Goal: Task Accomplishment & Management: Complete application form

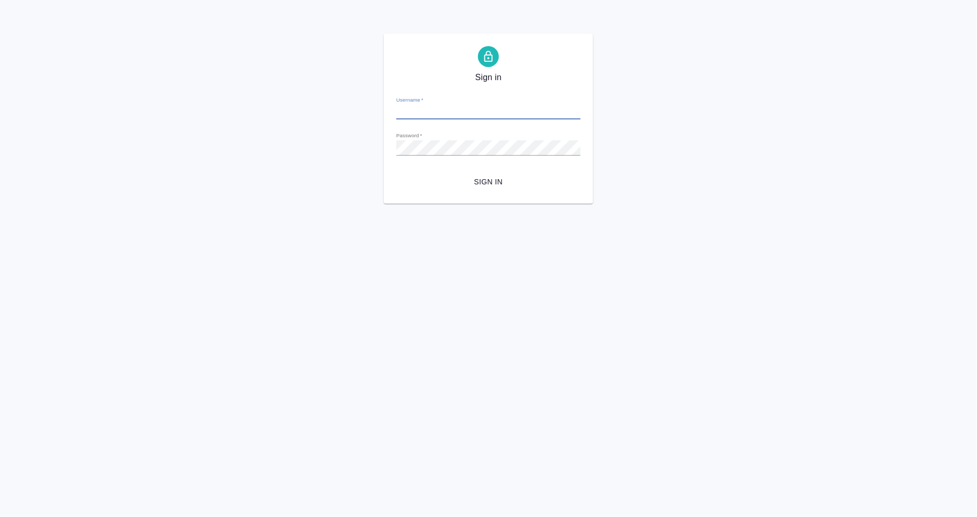
type input "a.mangul@awatera.com"
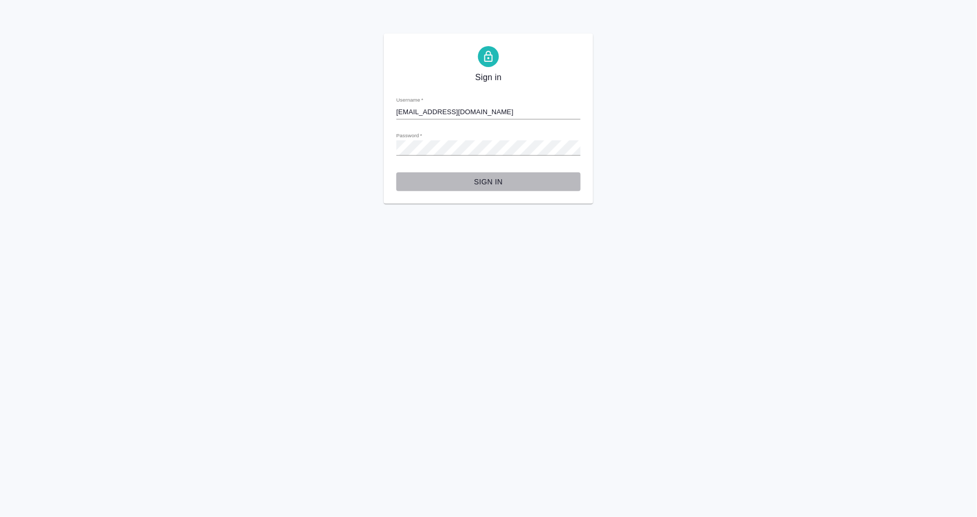
click at [501, 182] on span "Sign in" at bounding box center [488, 181] width 167 height 13
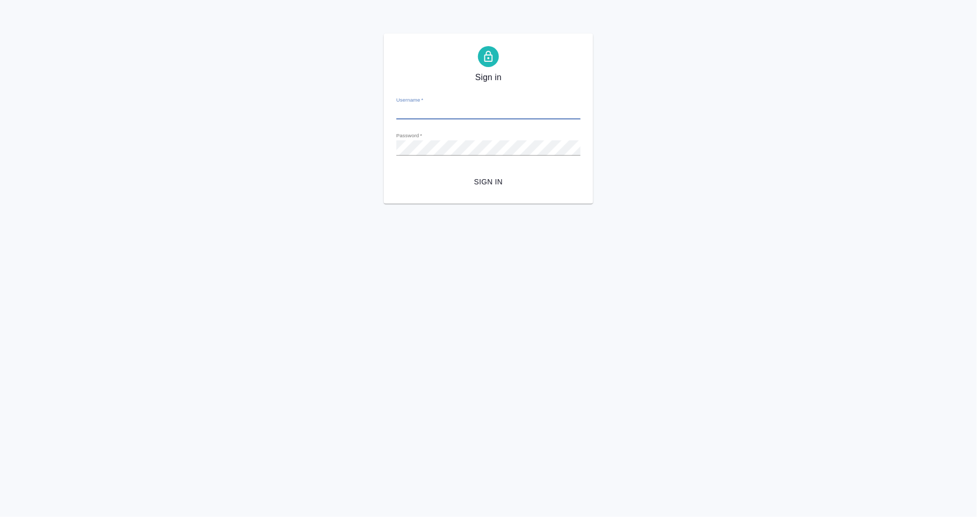
type input "a.mangul@awatera.com"
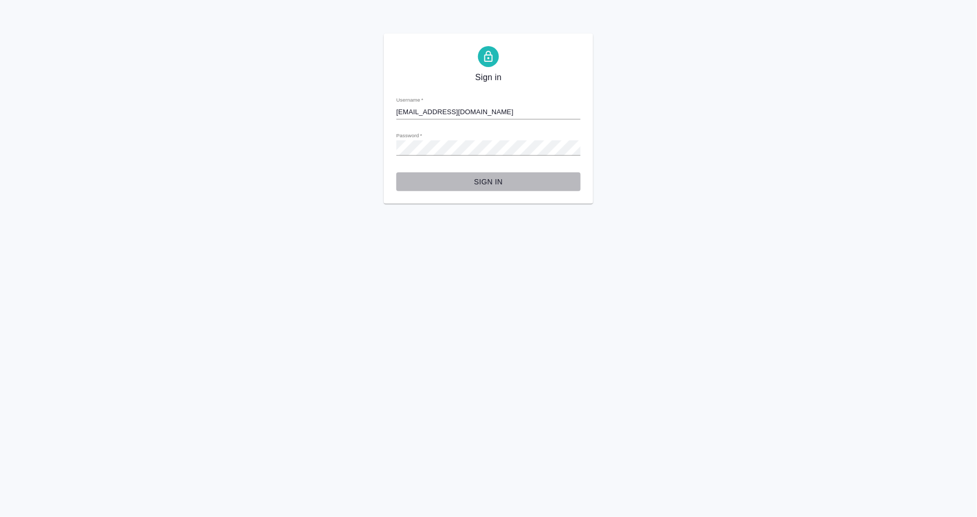
click at [498, 175] on span "Sign in" at bounding box center [488, 181] width 167 height 13
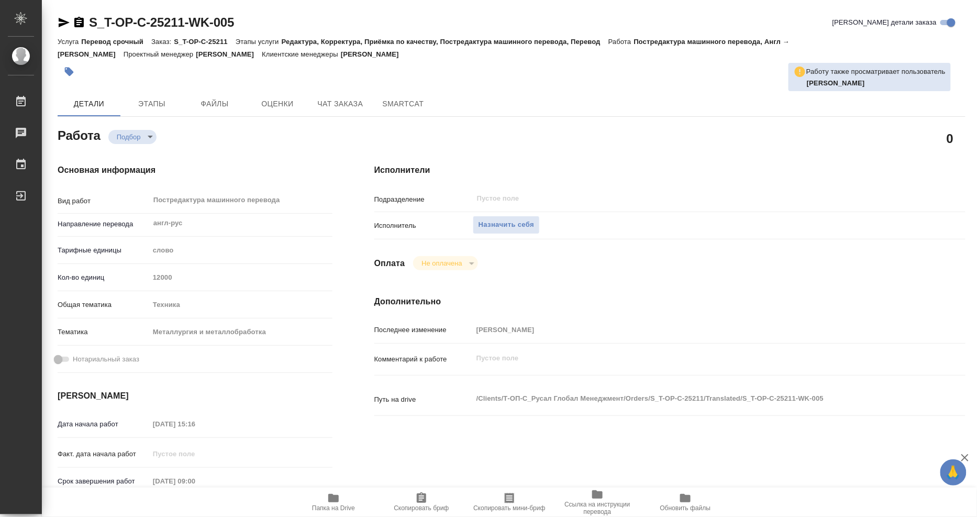
scroll to position [116, 0]
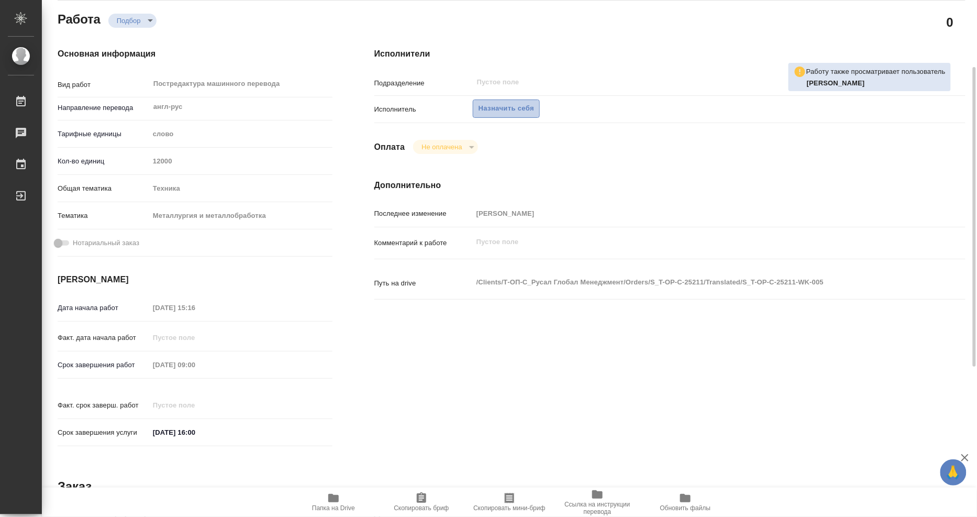
click at [516, 107] on span "Назначить себя" at bounding box center [505, 109] width 55 height 12
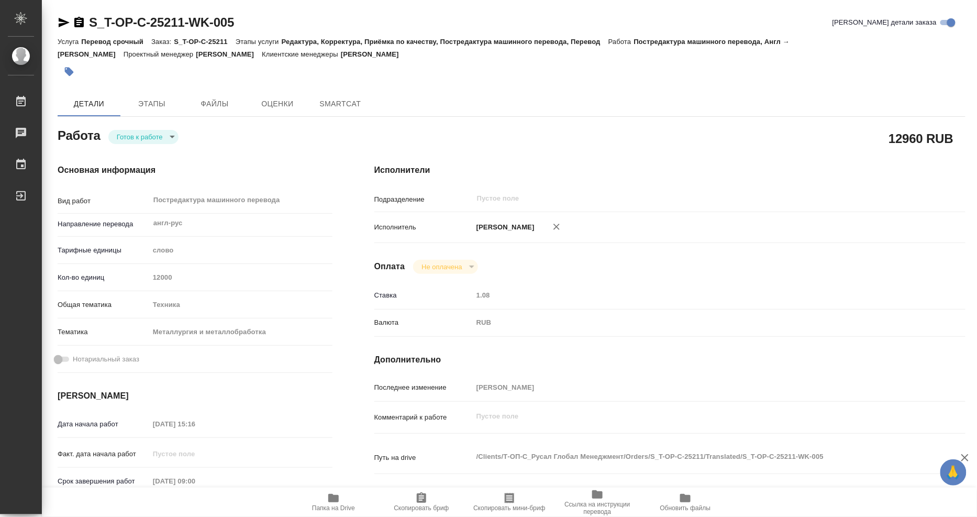
type textarea "x"
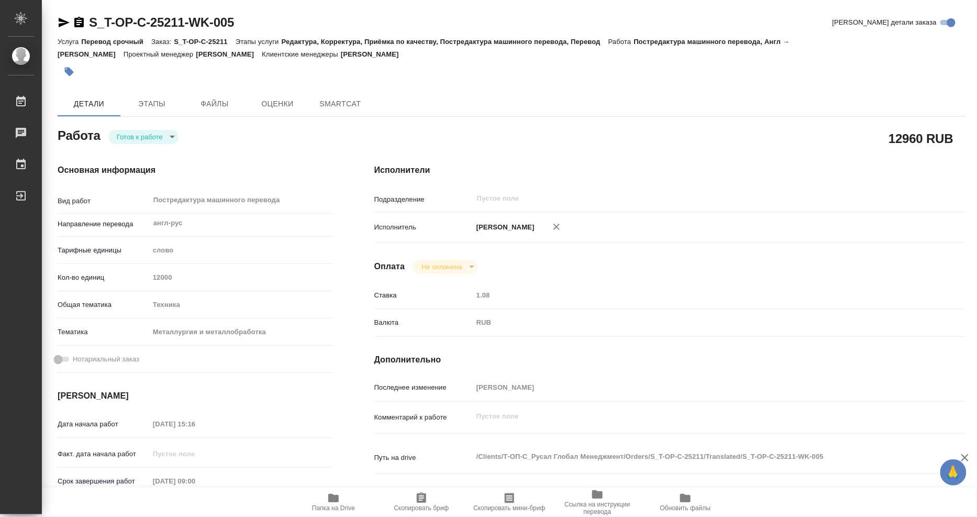
type textarea "x"
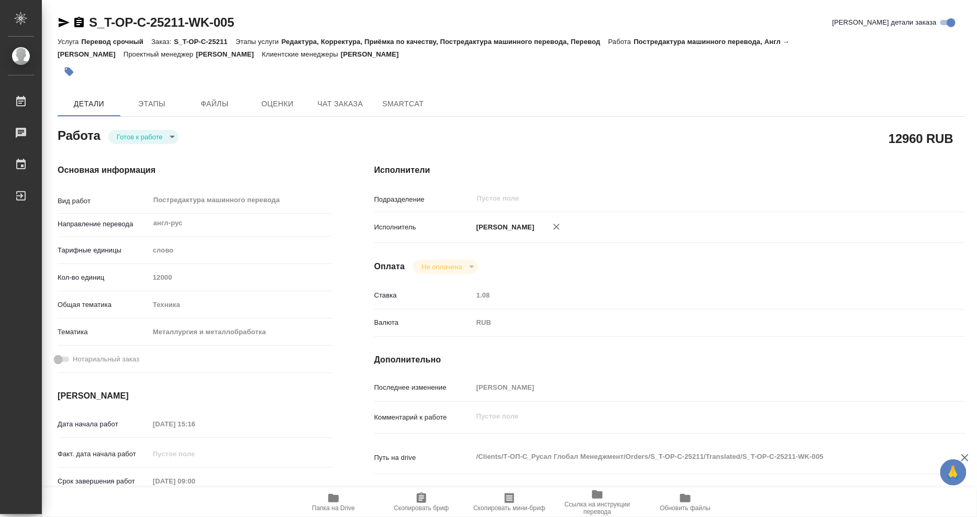
type textarea "x"
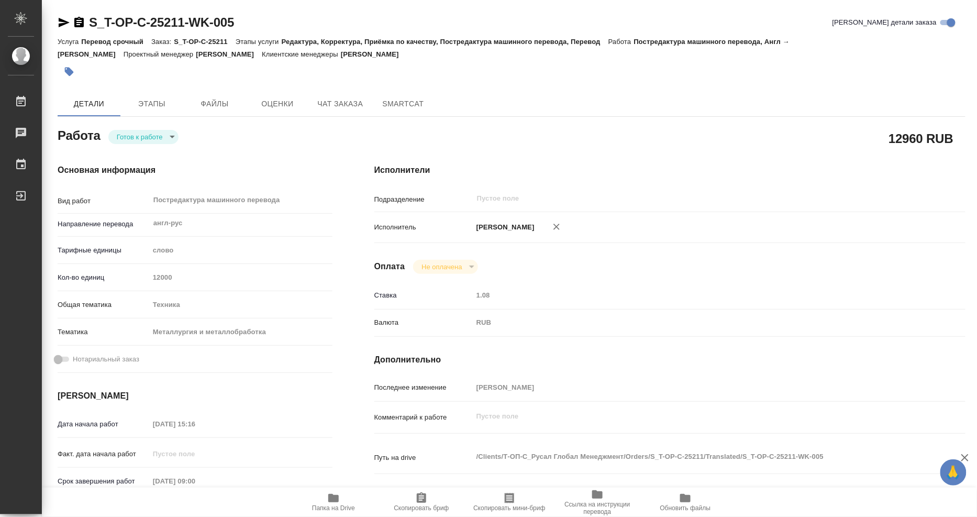
type textarea "x"
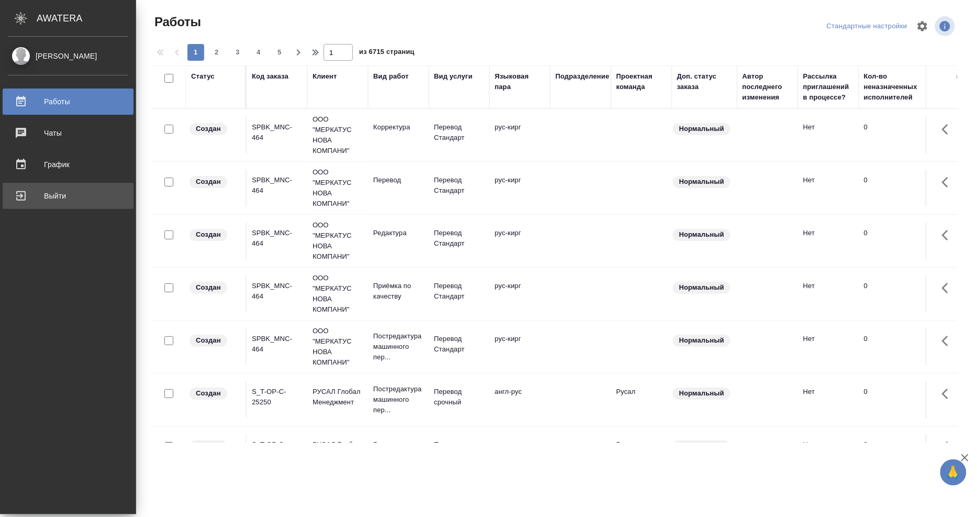
click at [24, 192] on icon at bounding box center [21, 195] width 13 height 13
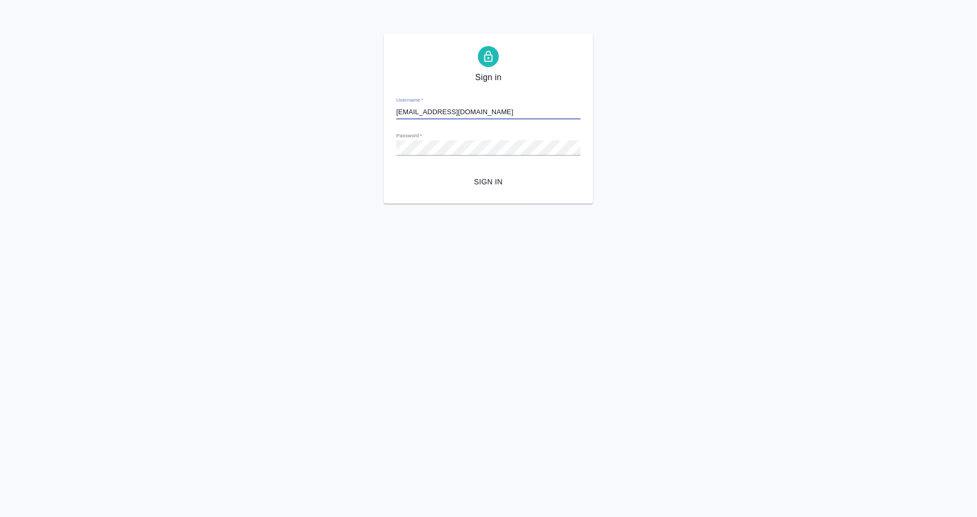
click at [489, 176] on span "Sign in" at bounding box center [488, 181] width 167 height 13
type input "[EMAIL_ADDRESS][DOMAIN_NAME]"
click at [494, 176] on span "Sign in" at bounding box center [488, 181] width 167 height 13
type input "[EMAIL_ADDRESS][DOMAIN_NAME]"
click at [495, 181] on span "Sign in" at bounding box center [488, 181] width 167 height 13
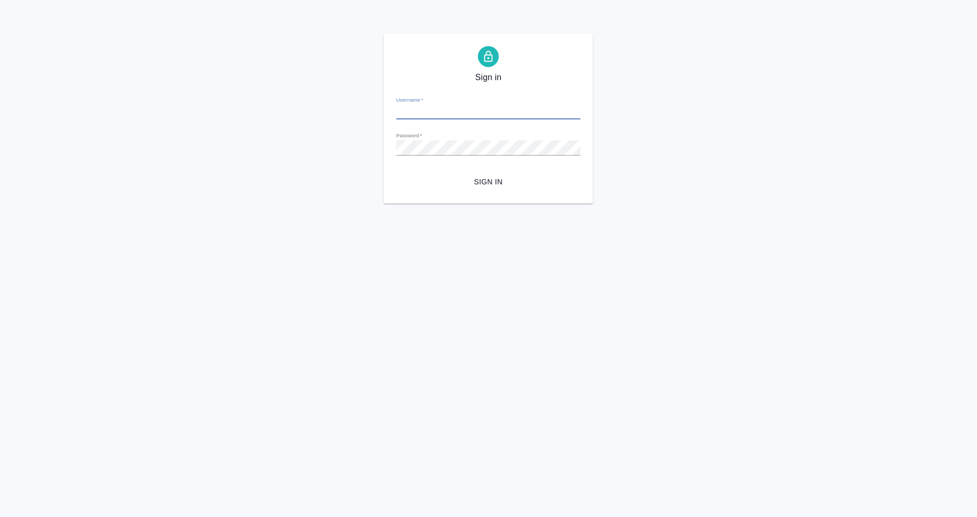
type input "[EMAIL_ADDRESS][DOMAIN_NAME]"
click at [494, 177] on span "Sign in" at bounding box center [488, 181] width 167 height 13
type input "[EMAIL_ADDRESS][DOMAIN_NAME]"
click at [814, 204] on html "Sign in Username   * [EMAIL_ADDRESS][DOMAIN_NAME] Password   * urlPath   * / Si…" at bounding box center [488, 102] width 977 height 204
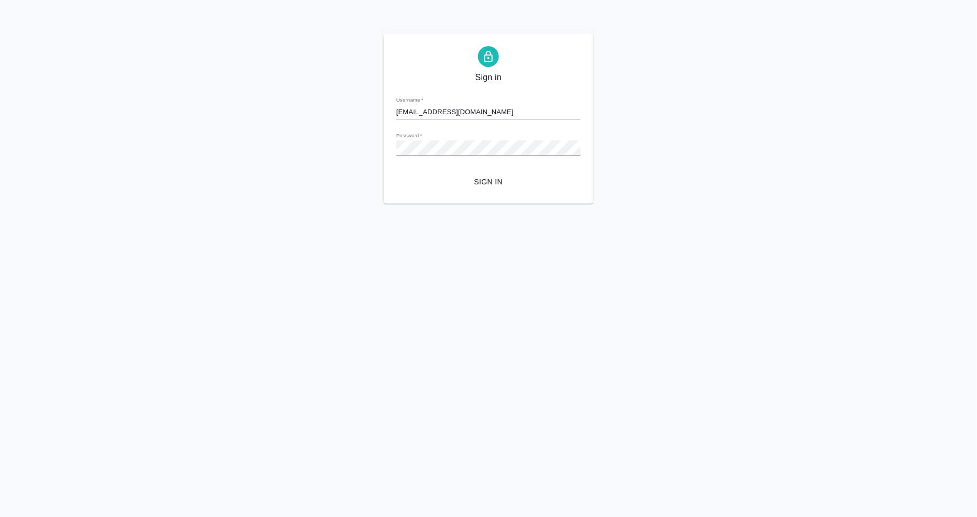
click at [507, 184] on span "Sign in" at bounding box center [488, 181] width 167 height 13
type input "[EMAIL_ADDRESS][DOMAIN_NAME]"
click at [305, 116] on div "Sign in Username   * [EMAIL_ADDRESS][DOMAIN_NAME] Password   * urlPath   * / Si…" at bounding box center [488, 118] width 977 height 170
click at [396, 172] on button "Sign in" at bounding box center [488, 181] width 184 height 19
type input "[EMAIL_ADDRESS][DOMAIN_NAME]"
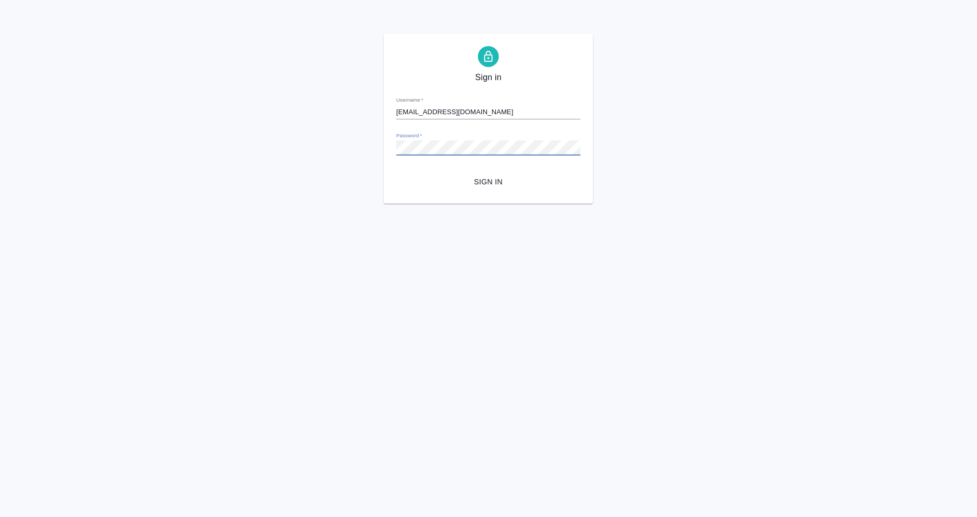
click at [335, 144] on div "Sign in Username   * [EMAIL_ADDRESS][DOMAIN_NAME] Password   * urlPath   * / Si…" at bounding box center [488, 118] width 977 height 170
click at [396, 172] on button "Sign in" at bounding box center [488, 181] width 184 height 19
click at [363, 139] on div "Sign in Username   * [EMAIL_ADDRESS][DOMAIN_NAME] Password   * urlPath   * / Si…" at bounding box center [488, 118] width 977 height 170
click at [662, 87] on div "Sign in Username   * [EMAIL_ADDRESS][DOMAIN_NAME] Password   * urlPath   * / Si…" at bounding box center [488, 118] width 977 height 170
drag, startPoint x: 483, startPoint y: 182, endPoint x: 490, endPoint y: 182, distance: 7.9
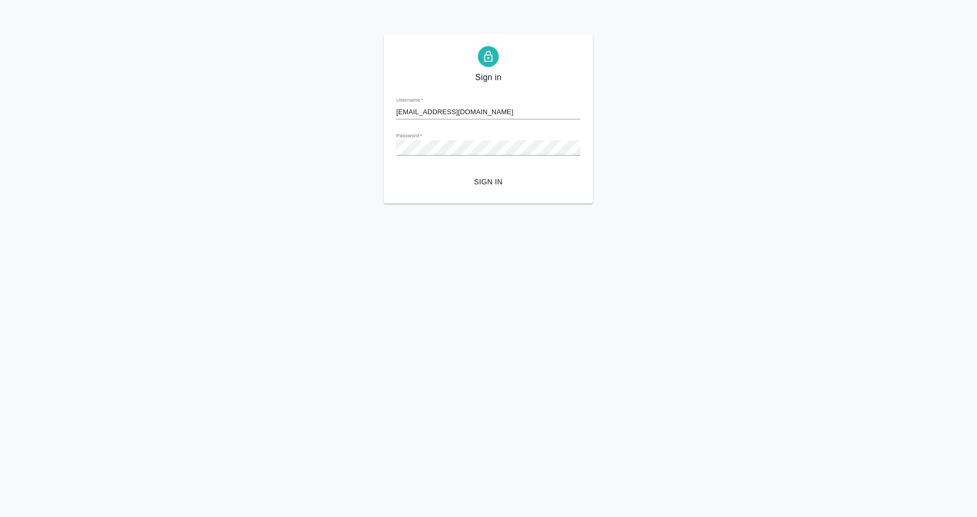
click at [489, 182] on span "Sign in" at bounding box center [488, 181] width 167 height 13
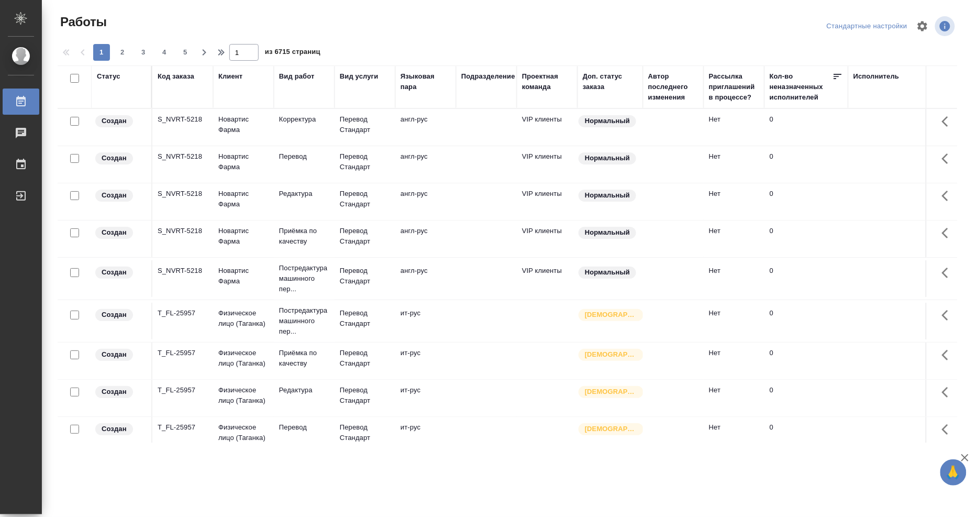
click at [876, 74] on div "Исполнитель" at bounding box center [876, 76] width 46 height 10
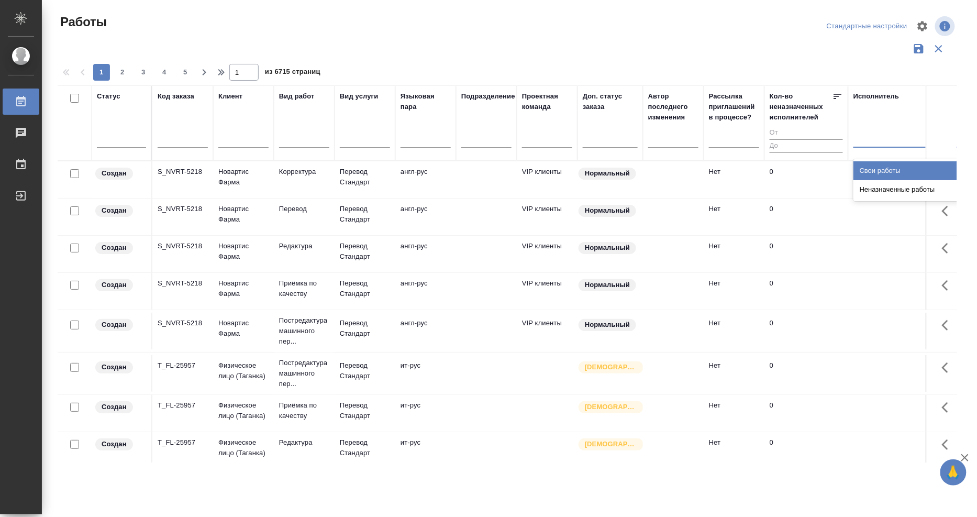
click at [885, 137] on div at bounding box center [921, 136] width 136 height 15
click at [883, 166] on div "Свои работы" at bounding box center [931, 170] width 157 height 19
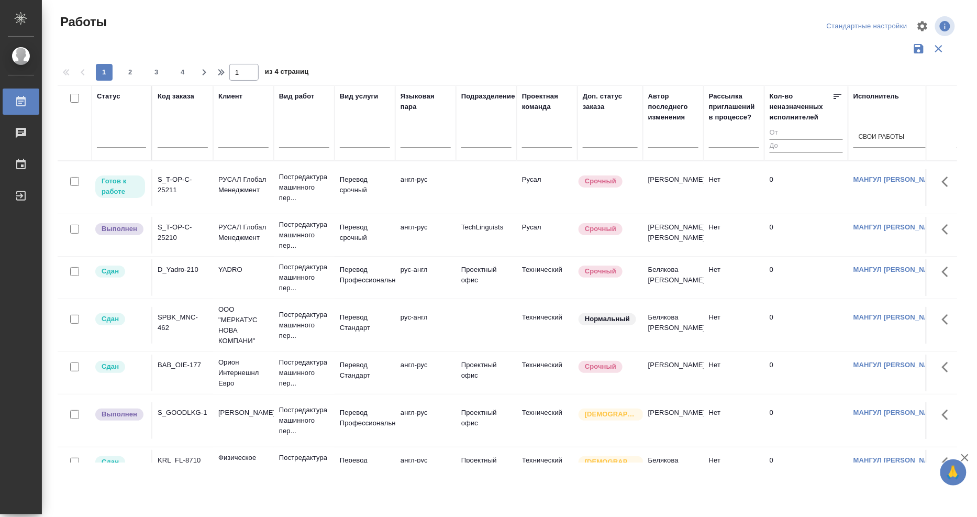
click at [176, 178] on div "S_T-OP-C-25211" at bounding box center [183, 184] width 50 height 21
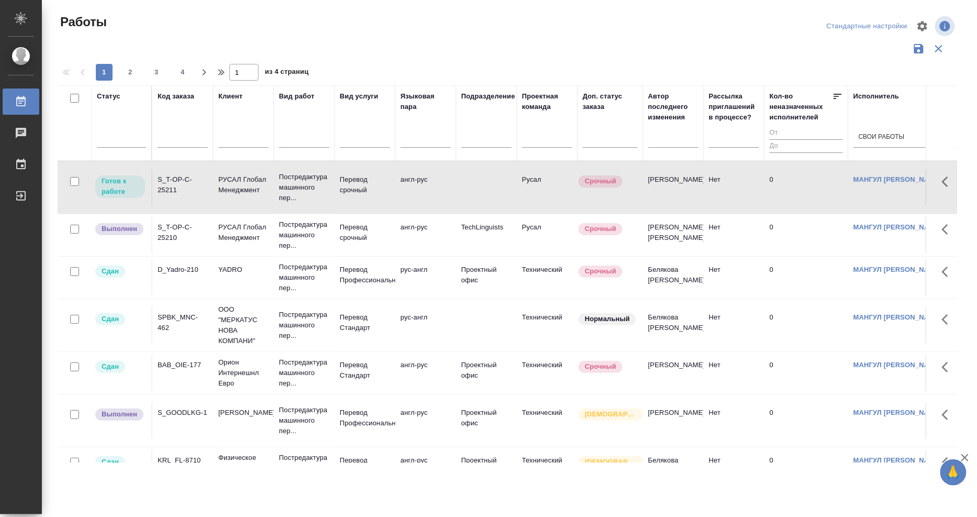
click at [176, 177] on div "S_T-OP-C-25211" at bounding box center [183, 184] width 50 height 21
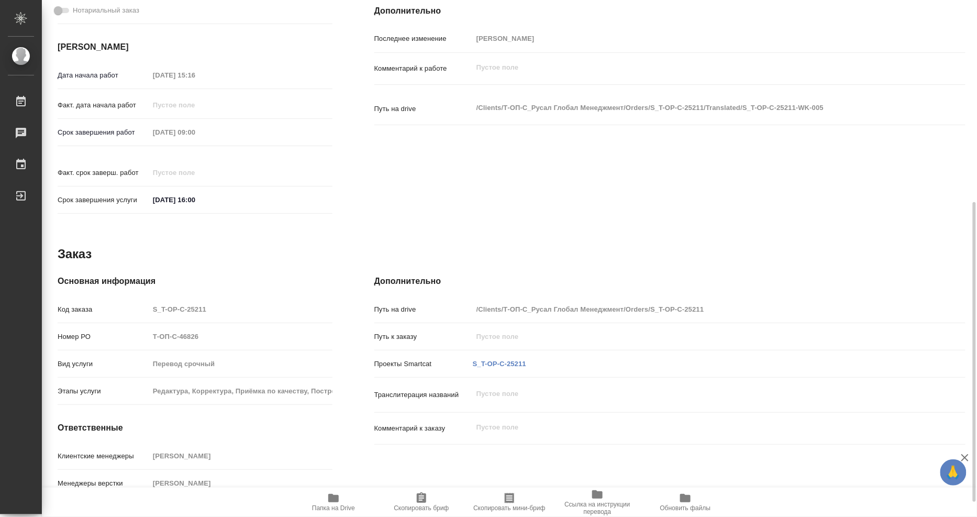
scroll to position [375, 0]
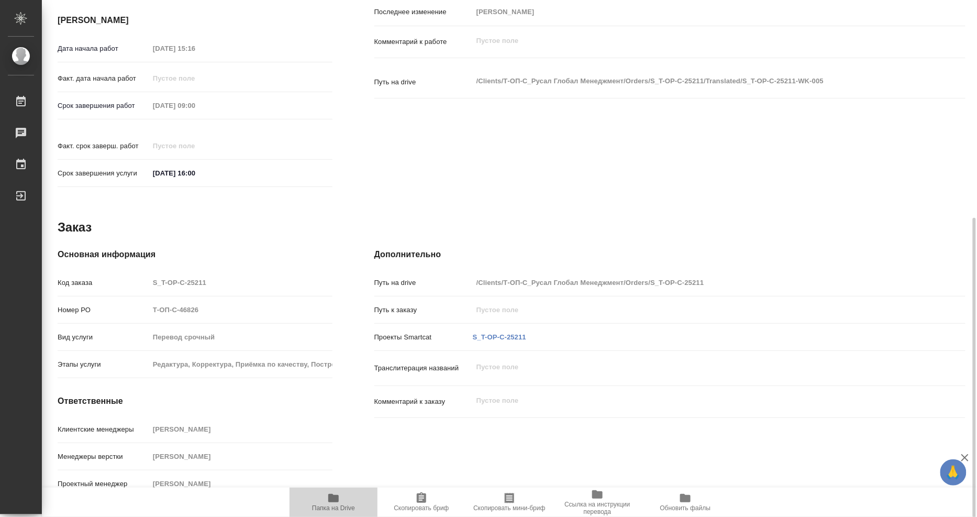
click at [333, 495] on icon "button" at bounding box center [333, 497] width 13 height 13
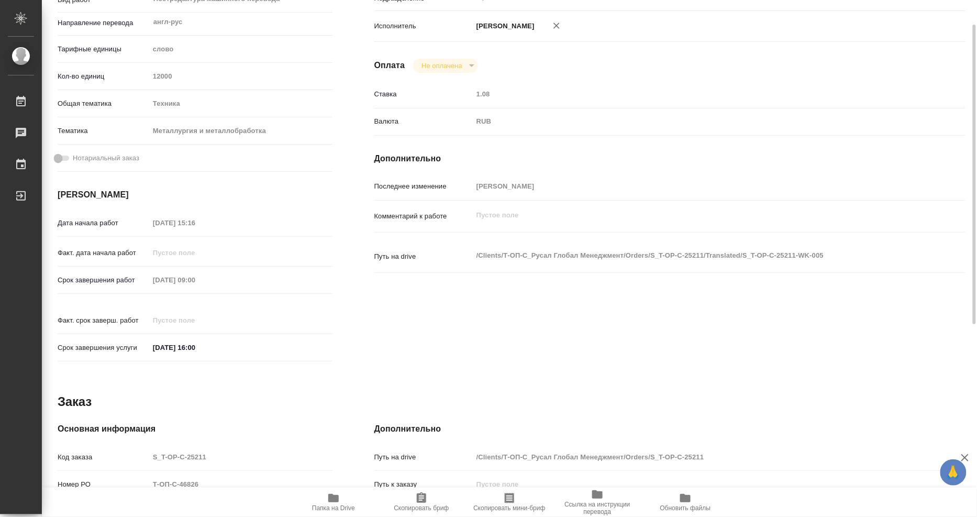
scroll to position [143, 0]
